Goal: Task Accomplishment & Management: Use online tool/utility

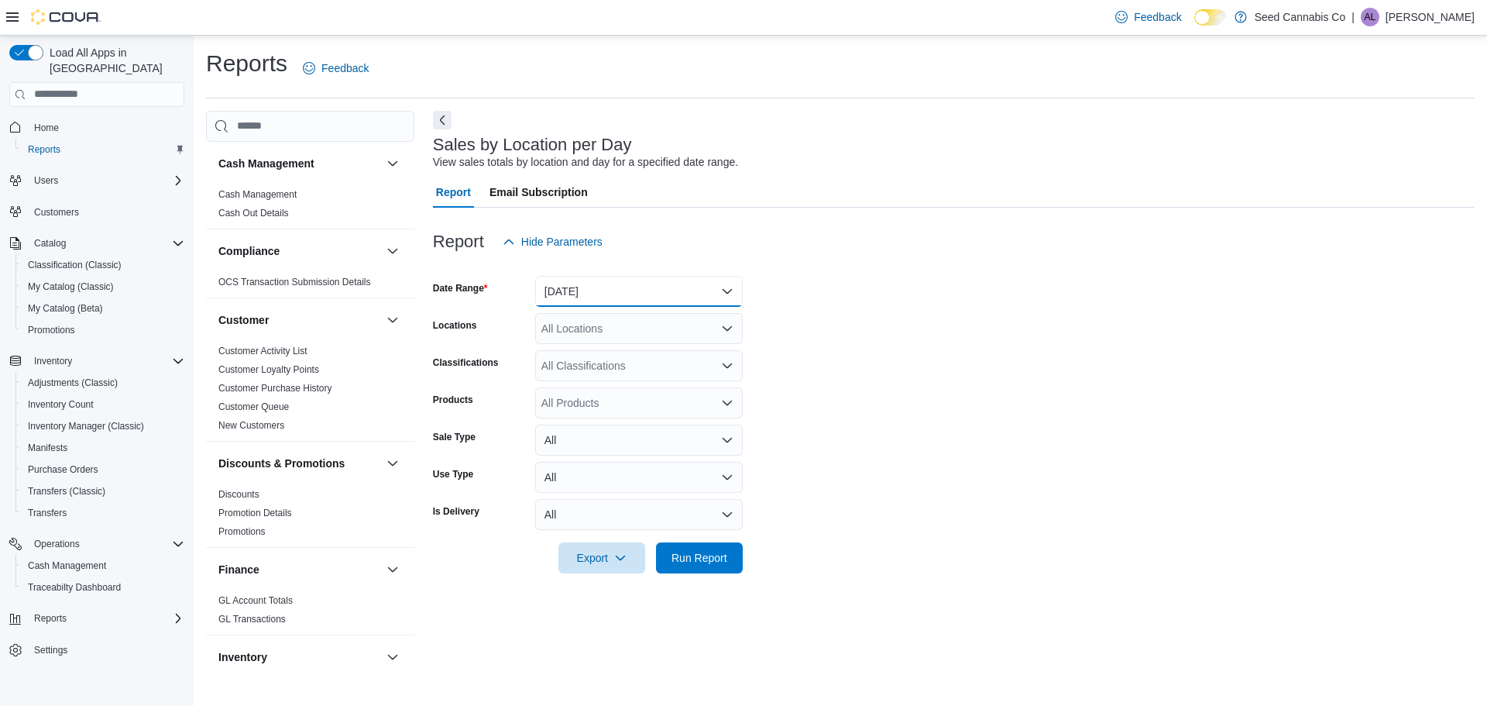
click at [590, 296] on button "[DATE]" at bounding box center [639, 291] width 208 height 31
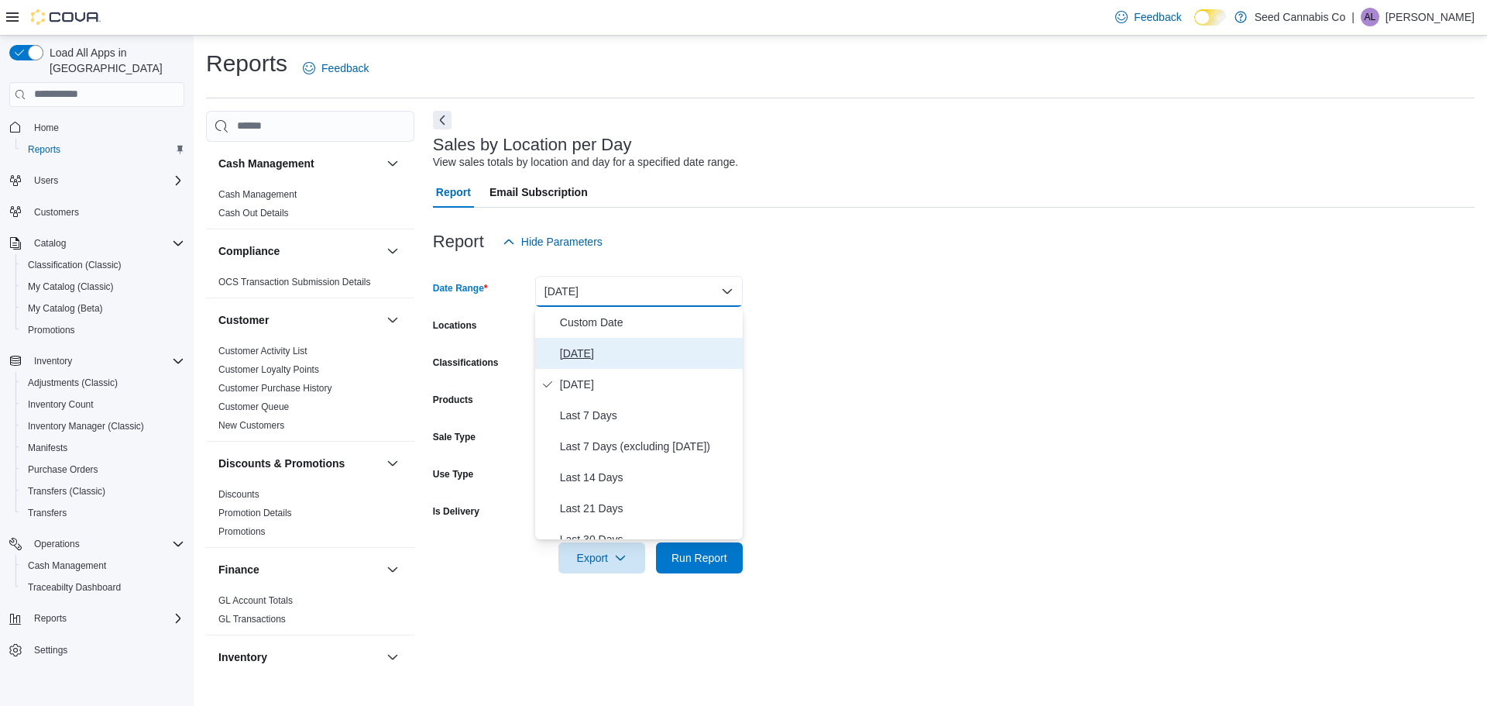
click at [589, 356] on span "[DATE]" at bounding box center [648, 353] width 177 height 19
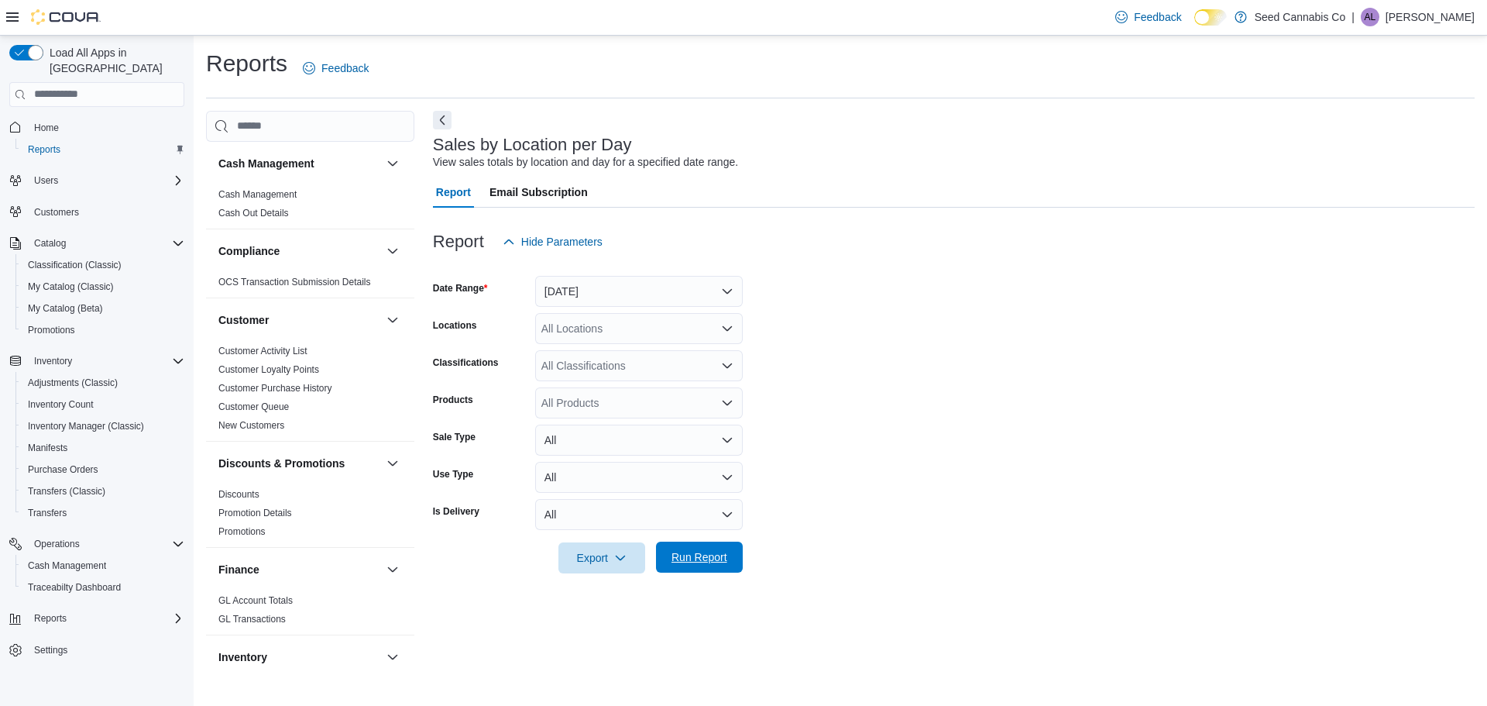
click at [708, 560] on span "Run Report" at bounding box center [700, 556] width 56 height 15
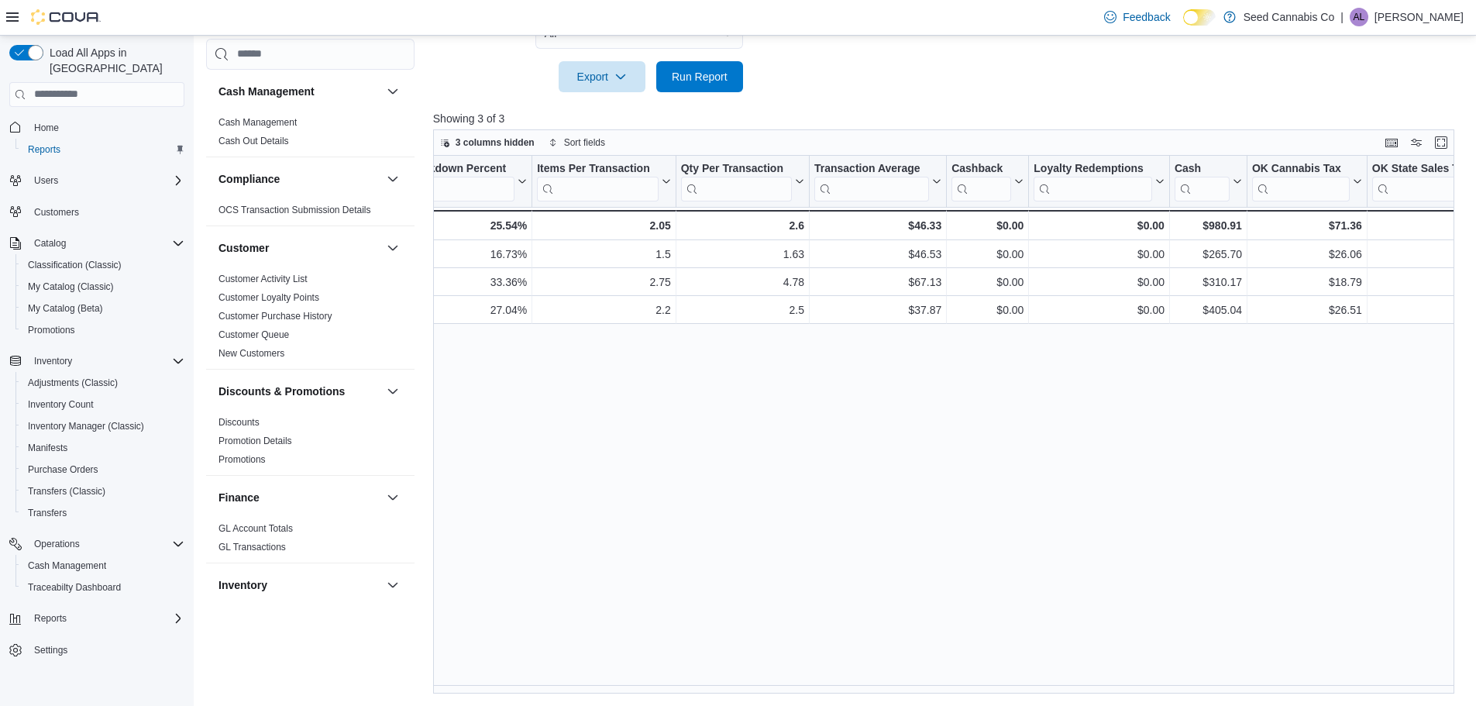
scroll to position [0, 1686]
